Goal: Task Accomplishment & Management: Complete application form

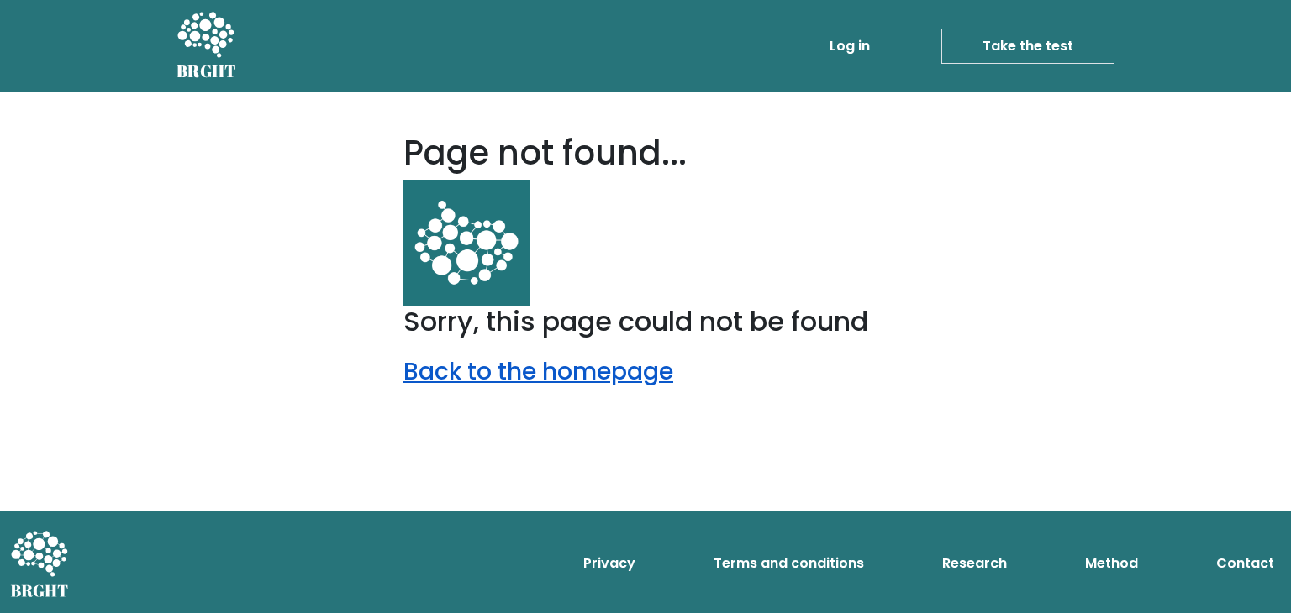
click at [473, 381] on link "Back to the homepage" at bounding box center [538, 371] width 270 height 33
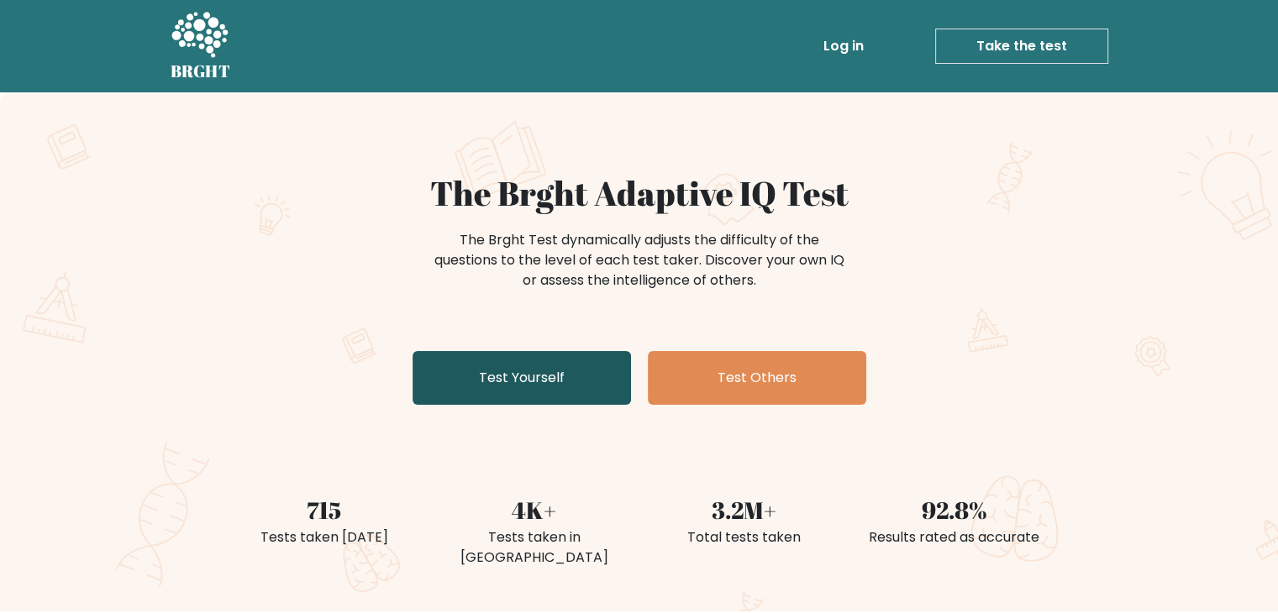
click at [472, 378] on link "Test Yourself" at bounding box center [522, 378] width 218 height 54
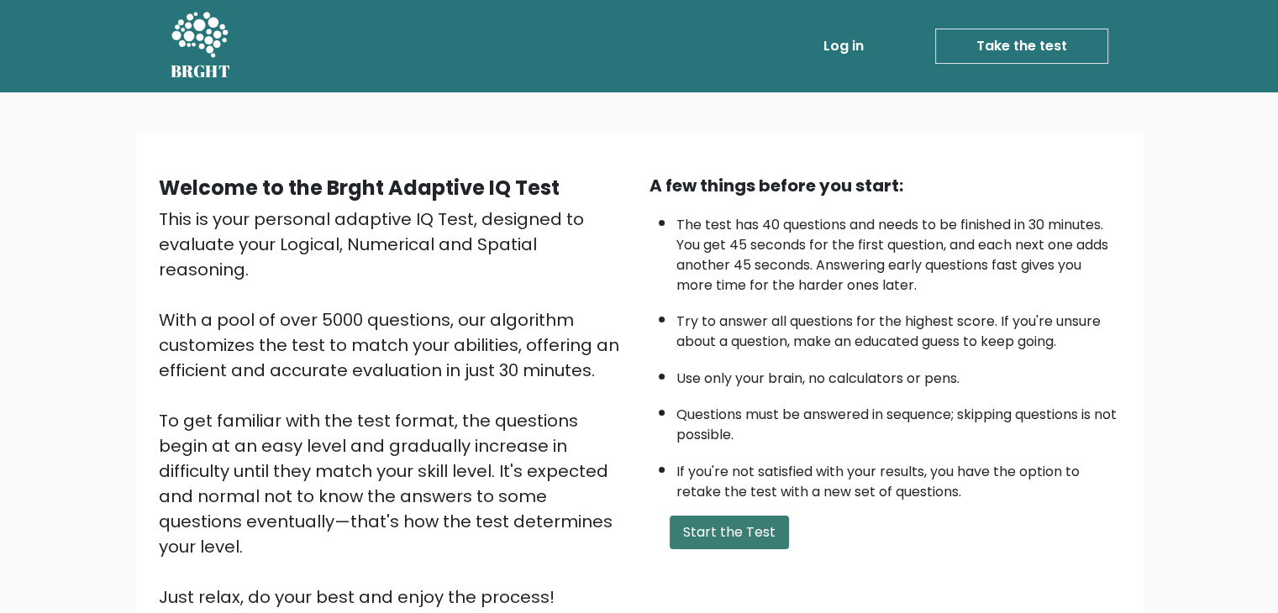
click at [698, 535] on button "Start the Test" at bounding box center [729, 533] width 119 height 34
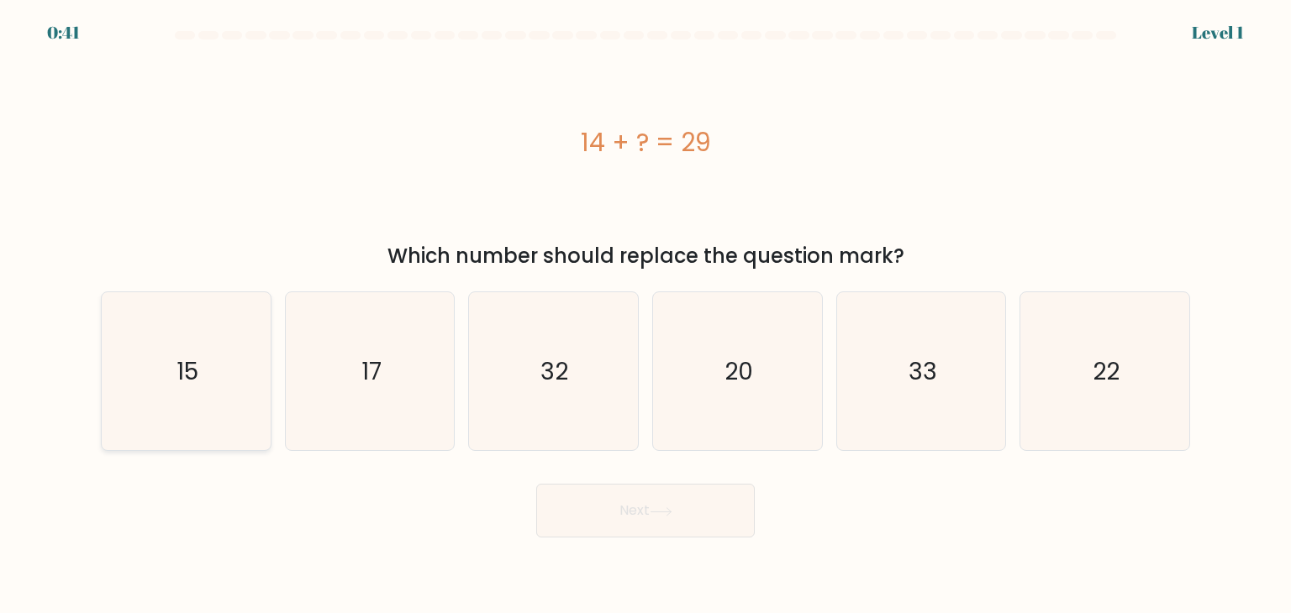
click at [195, 392] on icon "15" at bounding box center [186, 371] width 158 height 158
click at [645, 315] on input "a. 15" at bounding box center [645, 311] width 1 height 8
radio input "true"
click at [632, 524] on button "Next" at bounding box center [645, 511] width 218 height 54
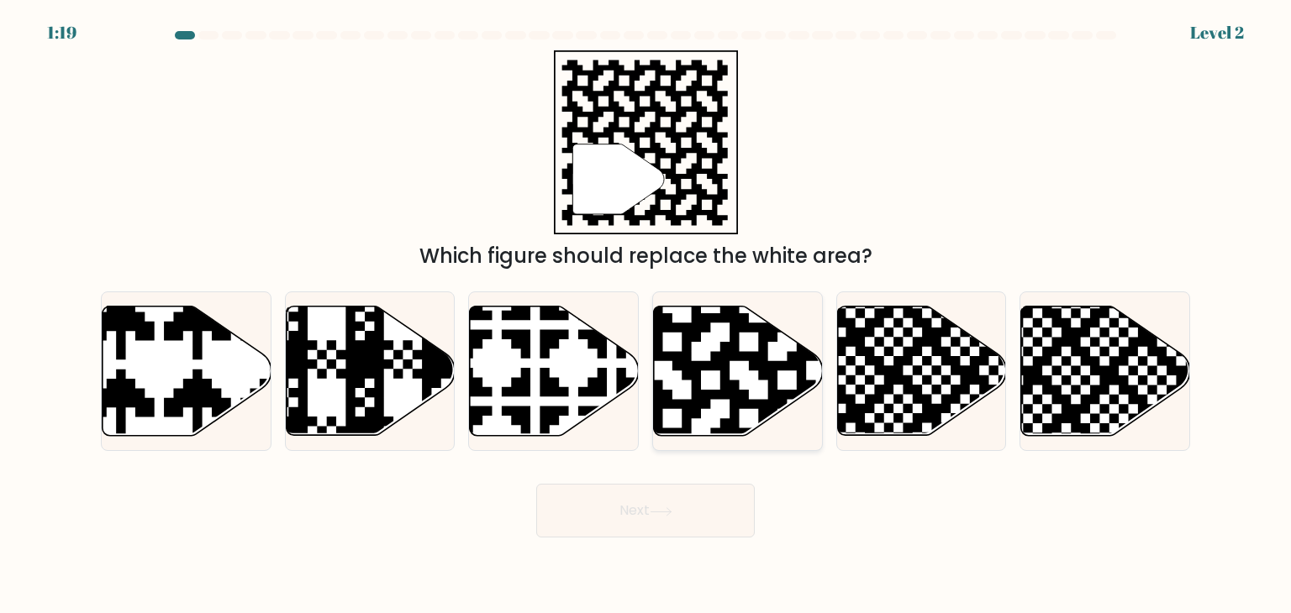
click at [699, 372] on icon at bounding box center [787, 303] width 306 height 306
click at [646, 315] on input "d." at bounding box center [645, 311] width 1 height 8
radio input "true"
click at [662, 508] on icon at bounding box center [661, 512] width 23 height 9
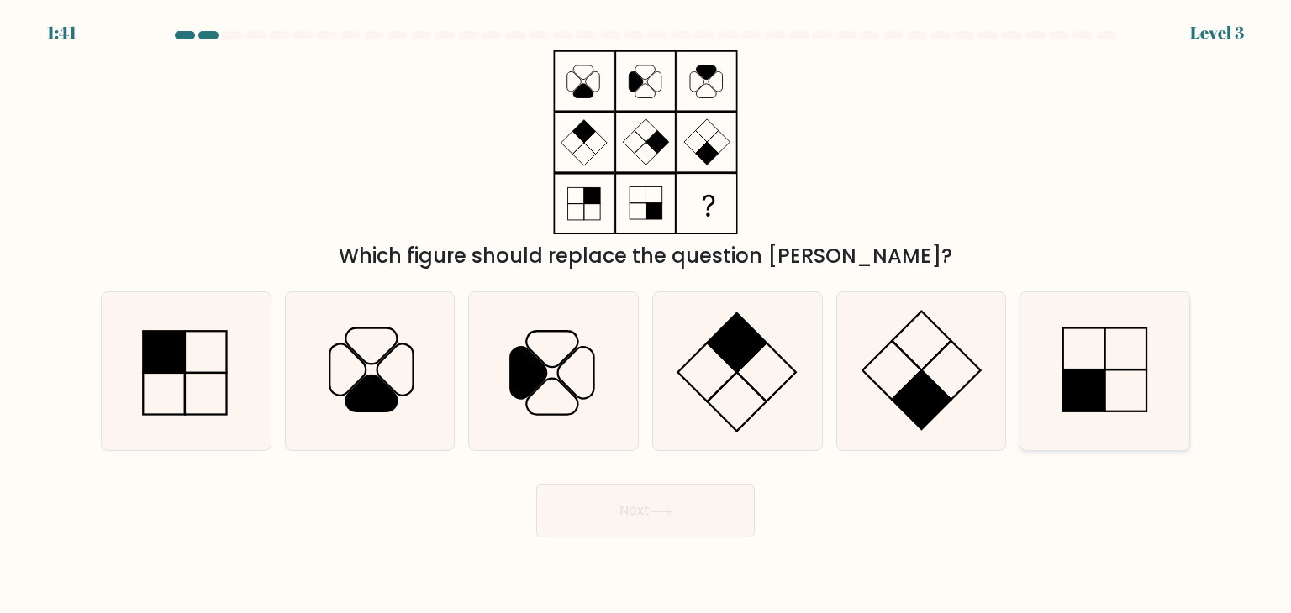
click at [1076, 384] on rect at bounding box center [1084, 391] width 42 height 42
click at [646, 315] on input "f." at bounding box center [645, 311] width 1 height 8
radio input "true"
click at [690, 525] on button "Next" at bounding box center [645, 511] width 218 height 54
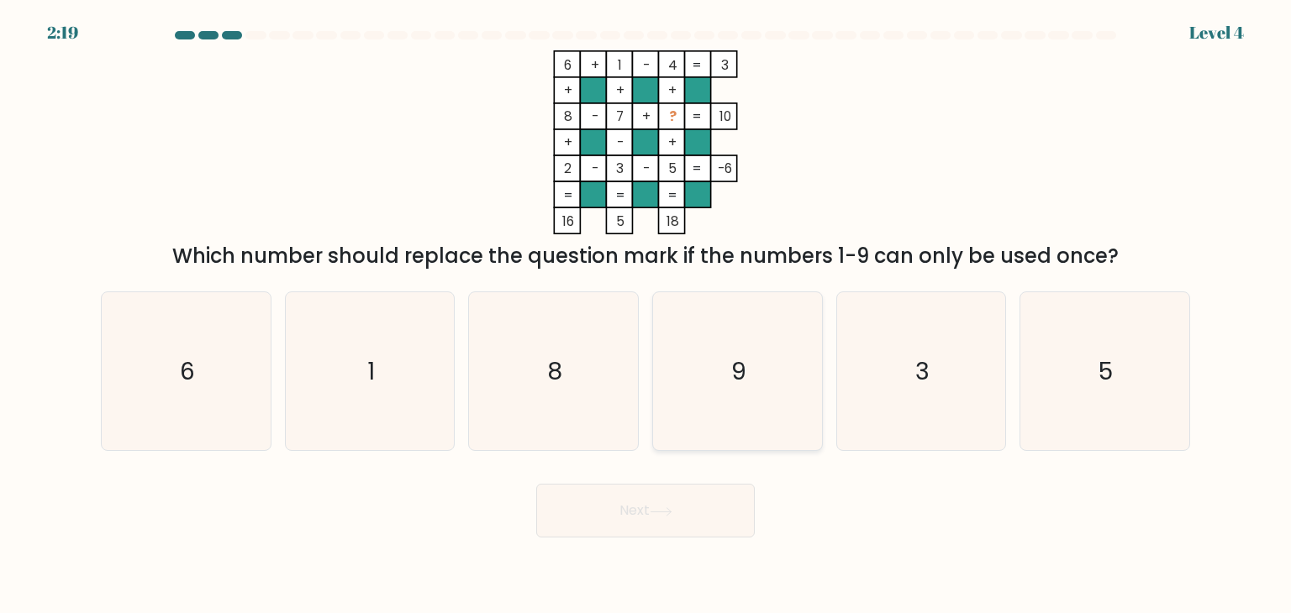
click at [719, 366] on icon "9" at bounding box center [737, 371] width 158 height 158
click at [646, 315] on input "d. 9" at bounding box center [645, 311] width 1 height 8
radio input "true"
click at [692, 532] on button "Next" at bounding box center [645, 511] width 218 height 54
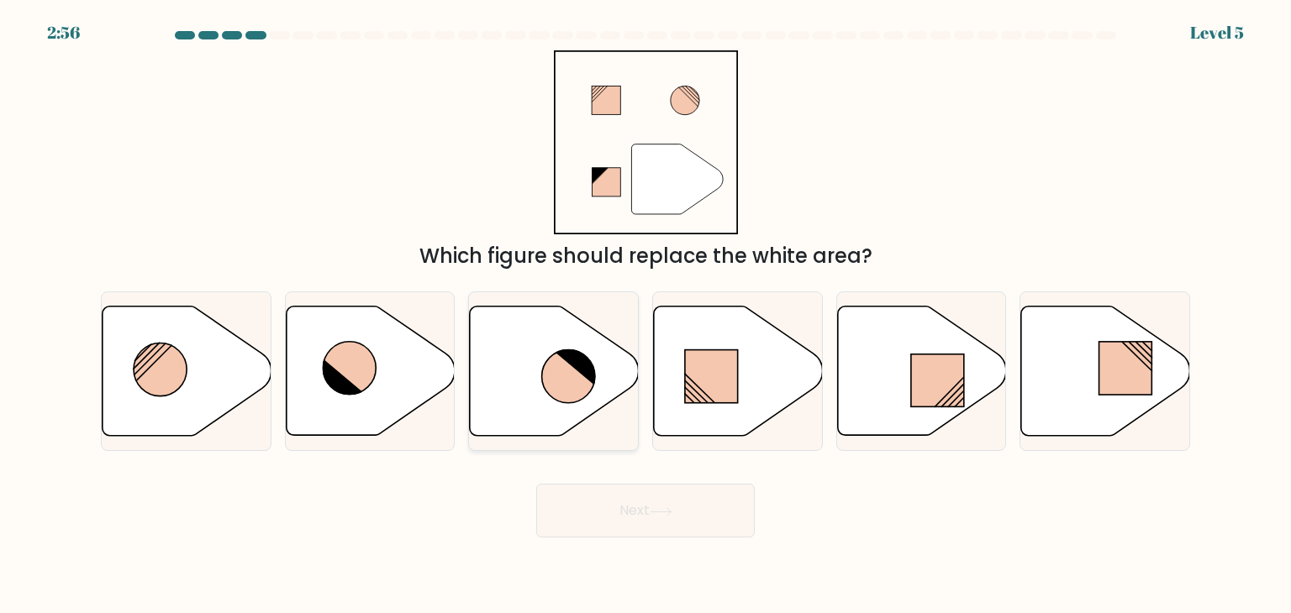
click at [516, 347] on icon at bounding box center [554, 371] width 169 height 129
click at [645, 315] on input "c." at bounding box center [645, 311] width 1 height 8
radio input "true"
click at [649, 516] on button "Next" at bounding box center [645, 511] width 218 height 54
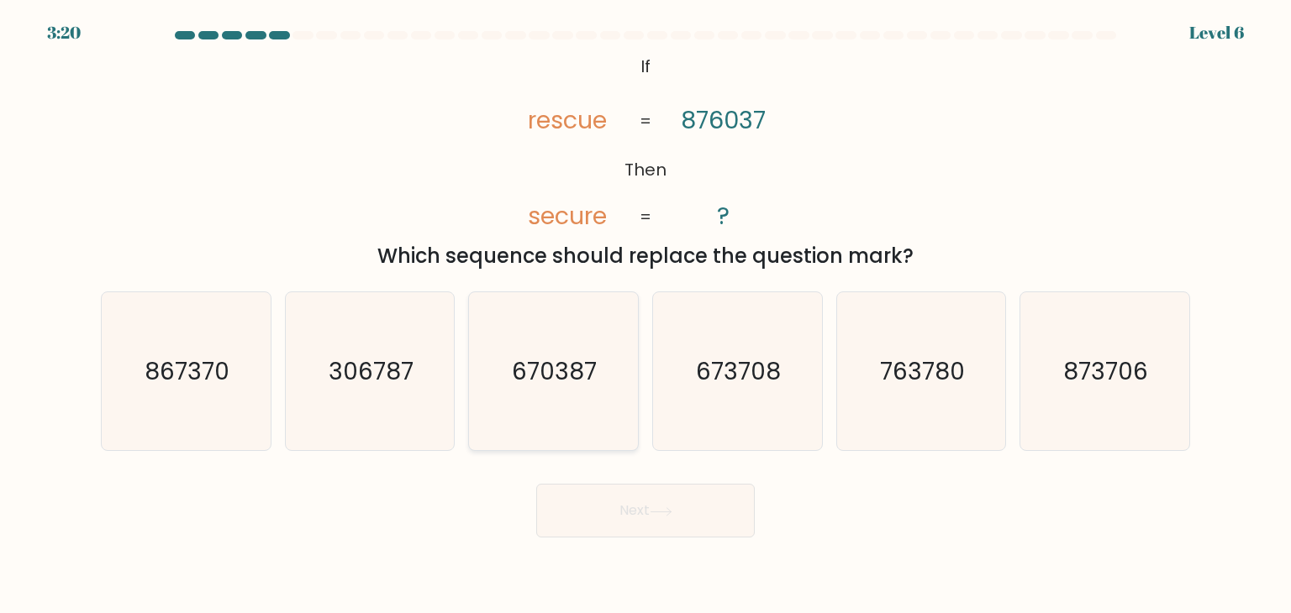
click at [545, 382] on text "670387" at bounding box center [555, 372] width 85 height 34
click at [645, 315] on input "c. 670387" at bounding box center [645, 311] width 1 height 8
radio input "true"
click at [629, 511] on button "Next" at bounding box center [645, 511] width 218 height 54
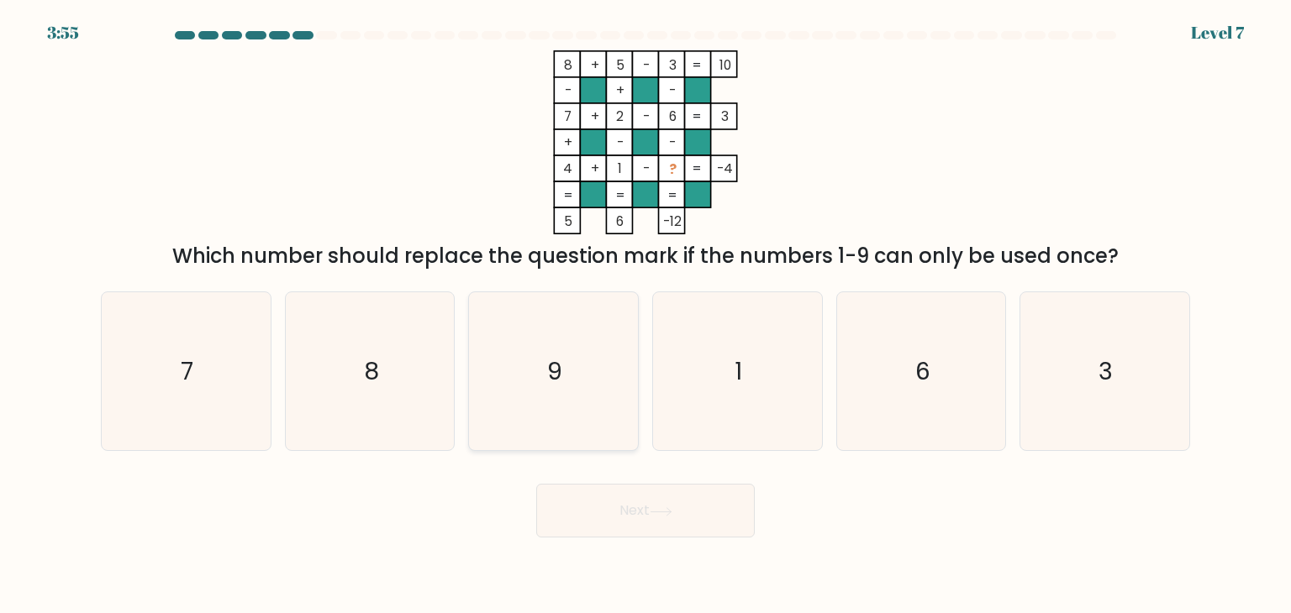
click at [528, 350] on icon "9" at bounding box center [553, 371] width 158 height 158
click at [645, 315] on input "c. 9" at bounding box center [645, 311] width 1 height 8
radio input "true"
click at [659, 523] on button "Next" at bounding box center [645, 511] width 218 height 54
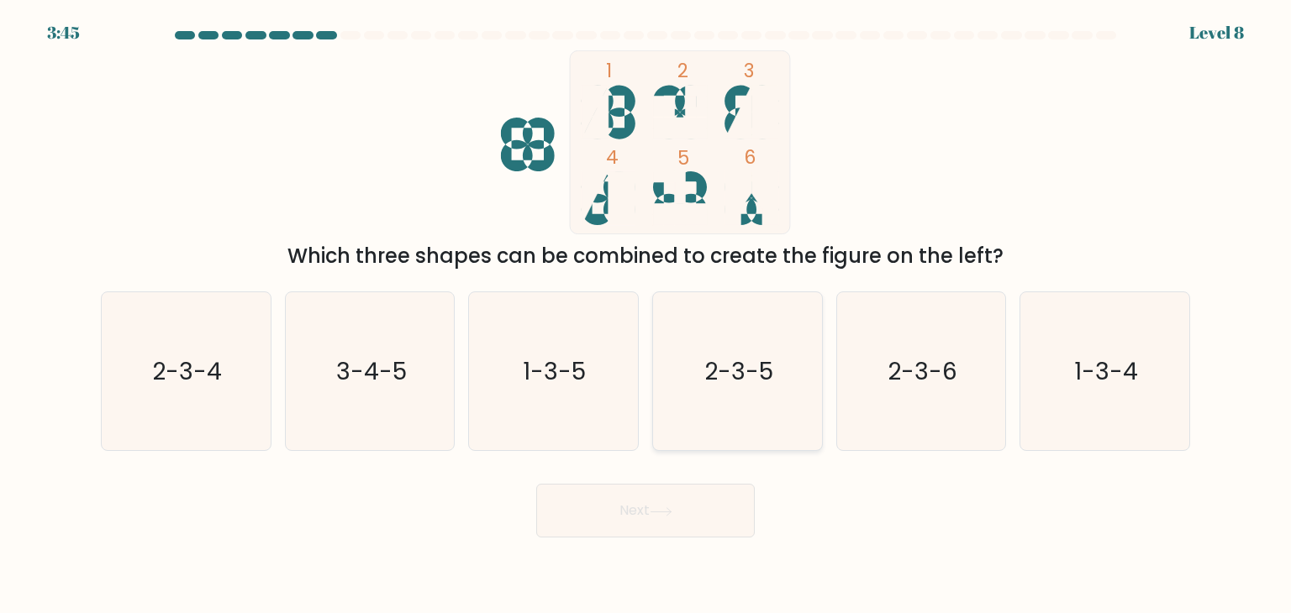
click at [766, 394] on icon "2-3-5" at bounding box center [737, 371] width 158 height 158
click at [646, 315] on input "d. 2-3-5" at bounding box center [645, 311] width 1 height 8
radio input "true"
click at [675, 504] on button "Next" at bounding box center [645, 511] width 218 height 54
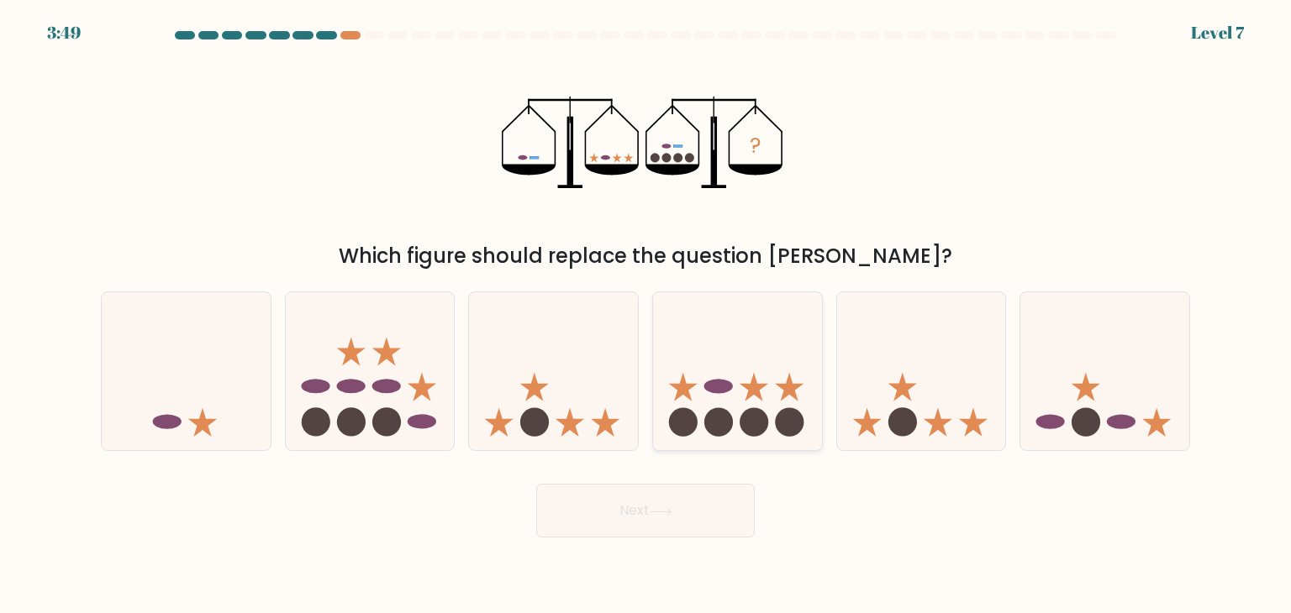
click at [747, 386] on icon at bounding box center [753, 387] width 29 height 29
click at [646, 315] on input "d." at bounding box center [645, 311] width 1 height 8
radio input "true"
click at [658, 516] on icon at bounding box center [661, 512] width 23 height 9
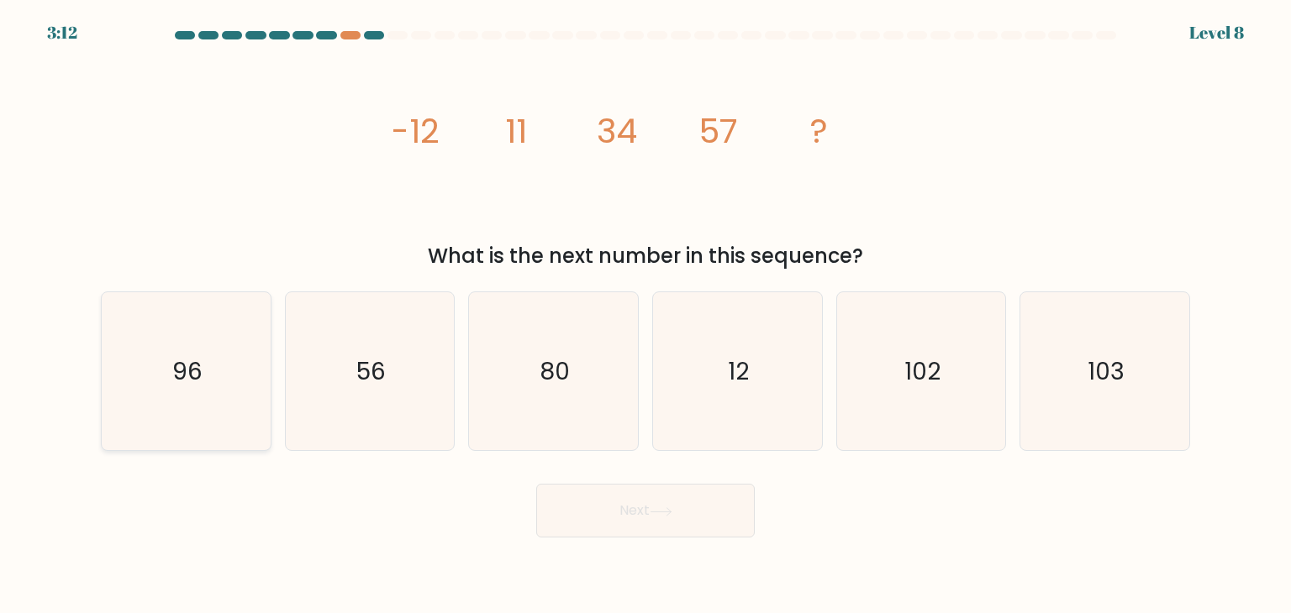
click at [238, 397] on icon "96" at bounding box center [186, 371] width 158 height 158
click at [645, 315] on input "a. 96" at bounding box center [645, 311] width 1 height 8
radio input "true"
click at [686, 502] on button "Next" at bounding box center [645, 511] width 218 height 54
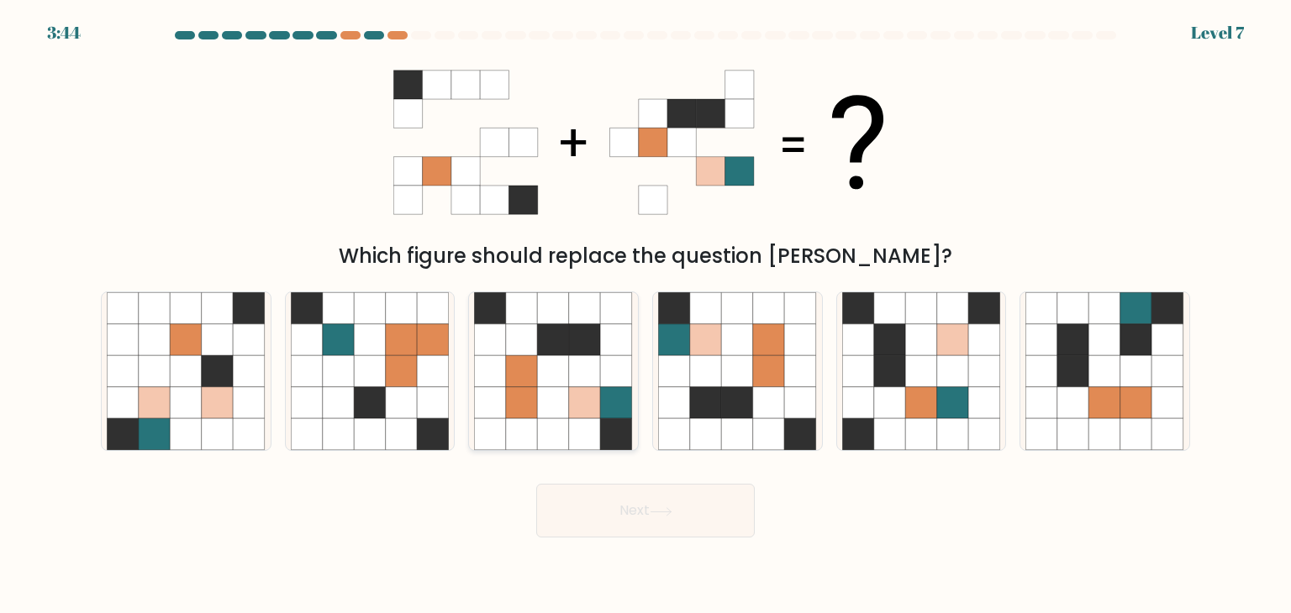
click at [513, 383] on icon at bounding box center [522, 371] width 32 height 32
click at [645, 315] on input "c." at bounding box center [645, 311] width 1 height 8
radio input "true"
click at [551, 503] on button "Next" at bounding box center [645, 511] width 218 height 54
